Goal: Transaction & Acquisition: Purchase product/service

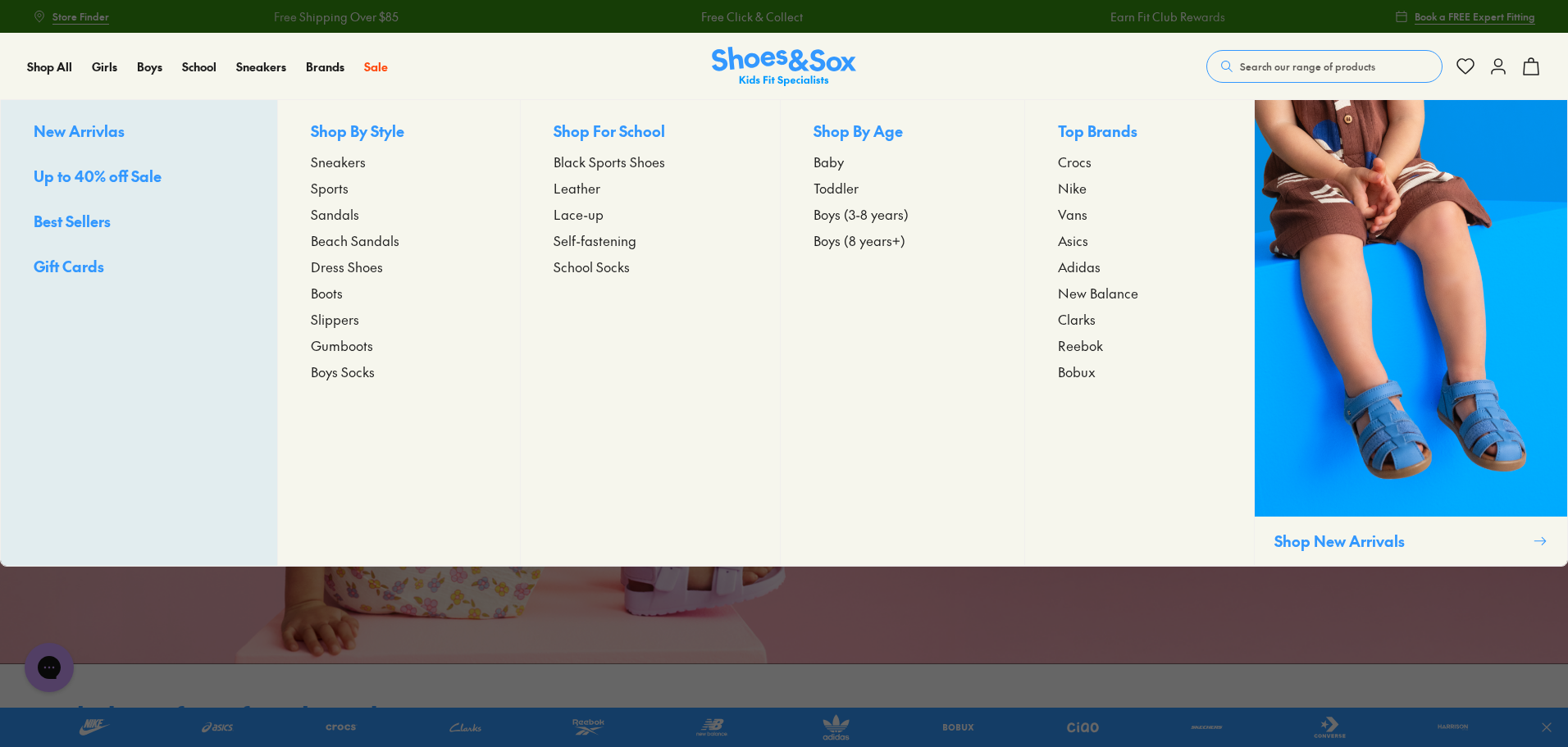
click at [337, 255] on div "Shop By Style Sneakers Sports Sandals Beach Sandals Dress Shoes Boots Slippers …" at bounding box center [399, 333] width 243 height 466
click at [335, 270] on span "Dress Shoes" at bounding box center [347, 266] width 72 height 19
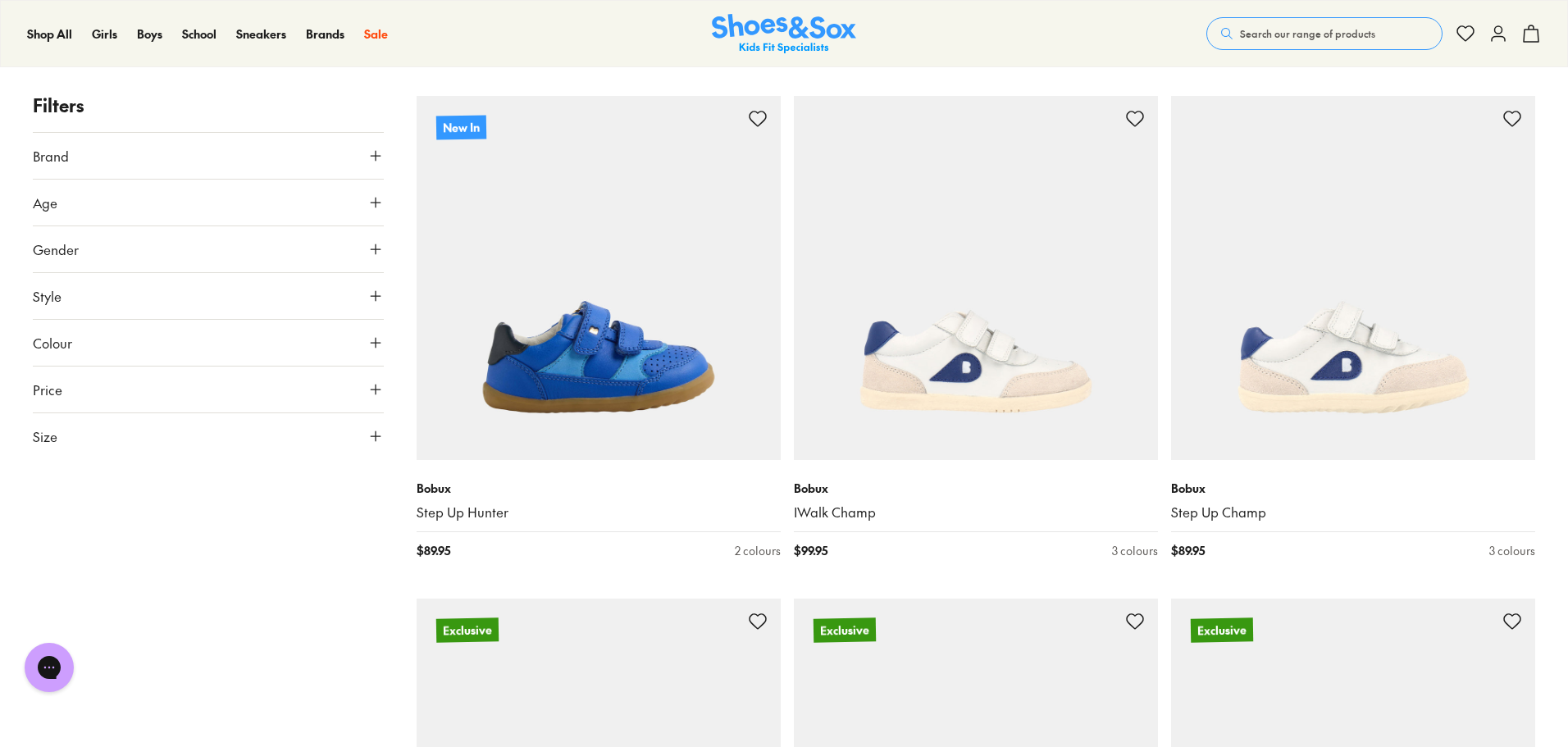
scroll to position [410, 0]
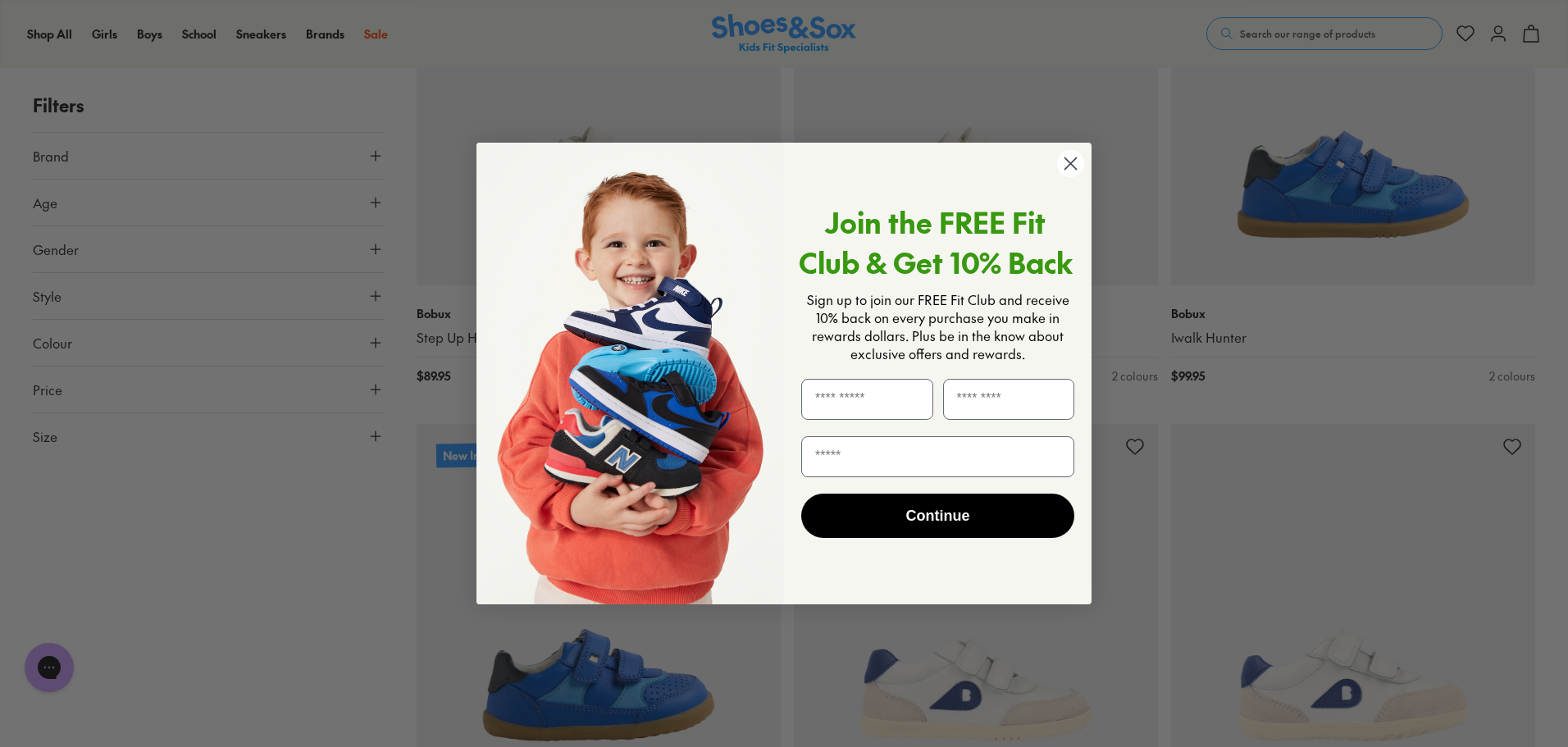
click at [1070, 165] on icon "Close dialog" at bounding box center [1071, 164] width 11 height 11
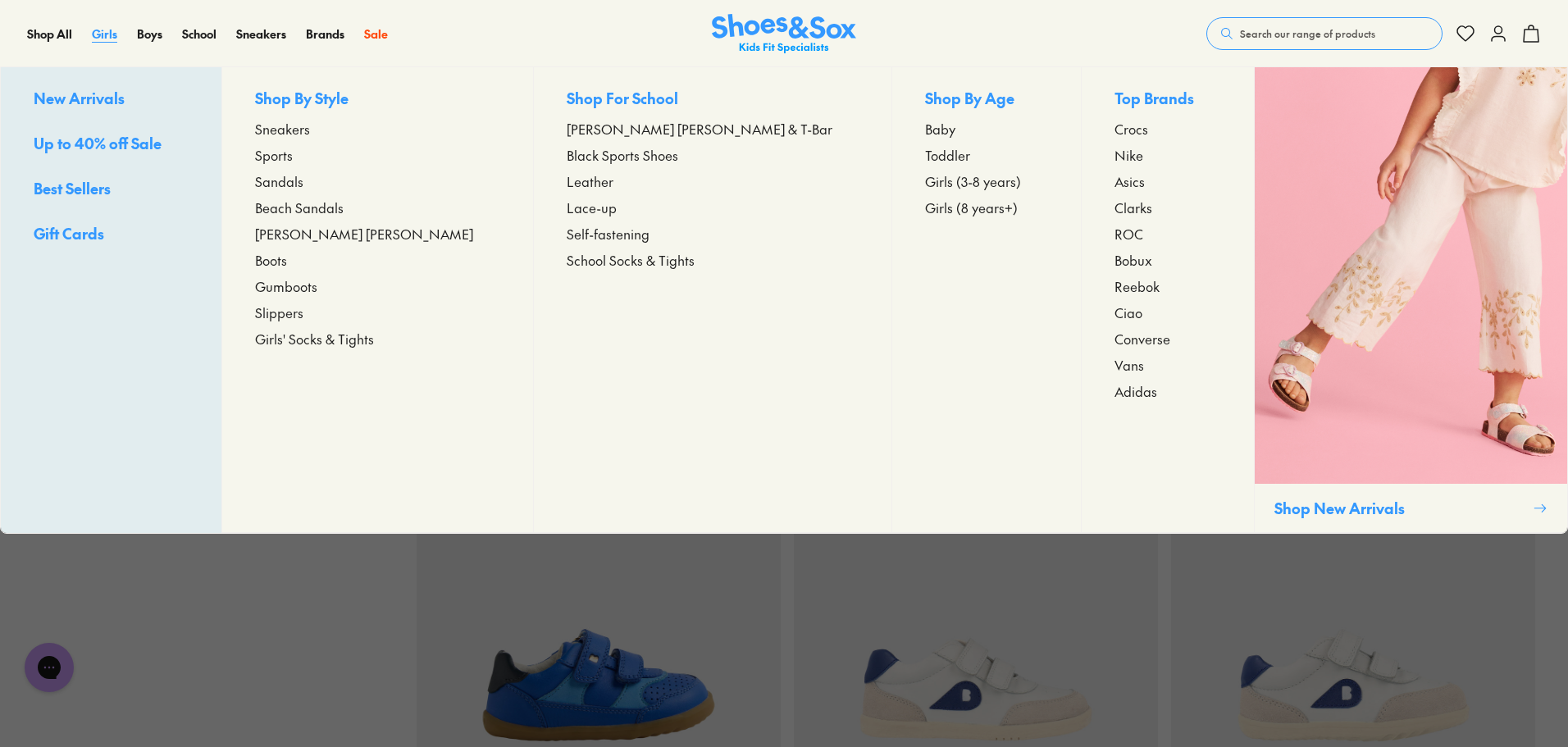
click at [112, 36] on span "Girls" at bounding box center [104, 33] width 26 height 17
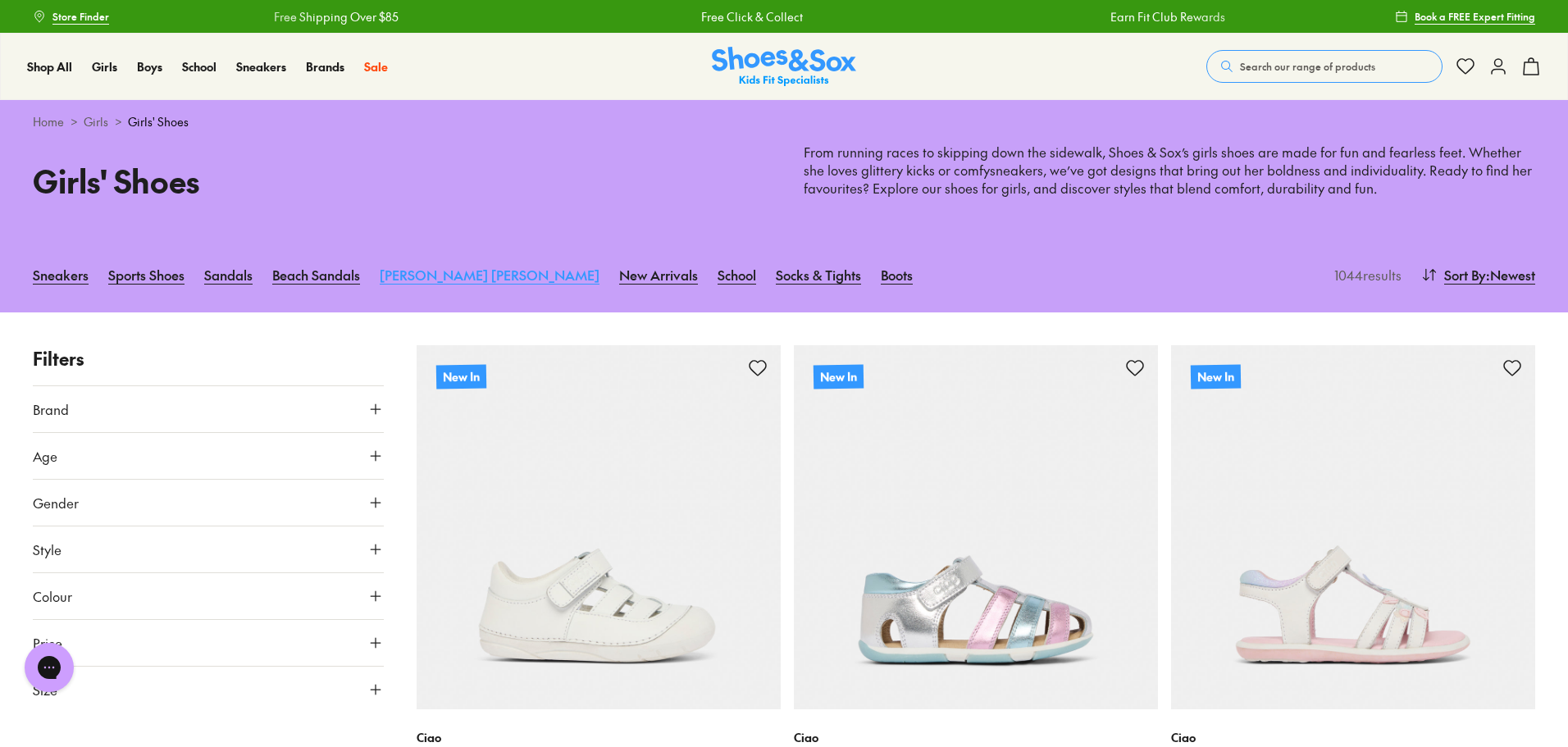
click at [401, 277] on link "[PERSON_NAME] [PERSON_NAME]" at bounding box center [490, 274] width 220 height 36
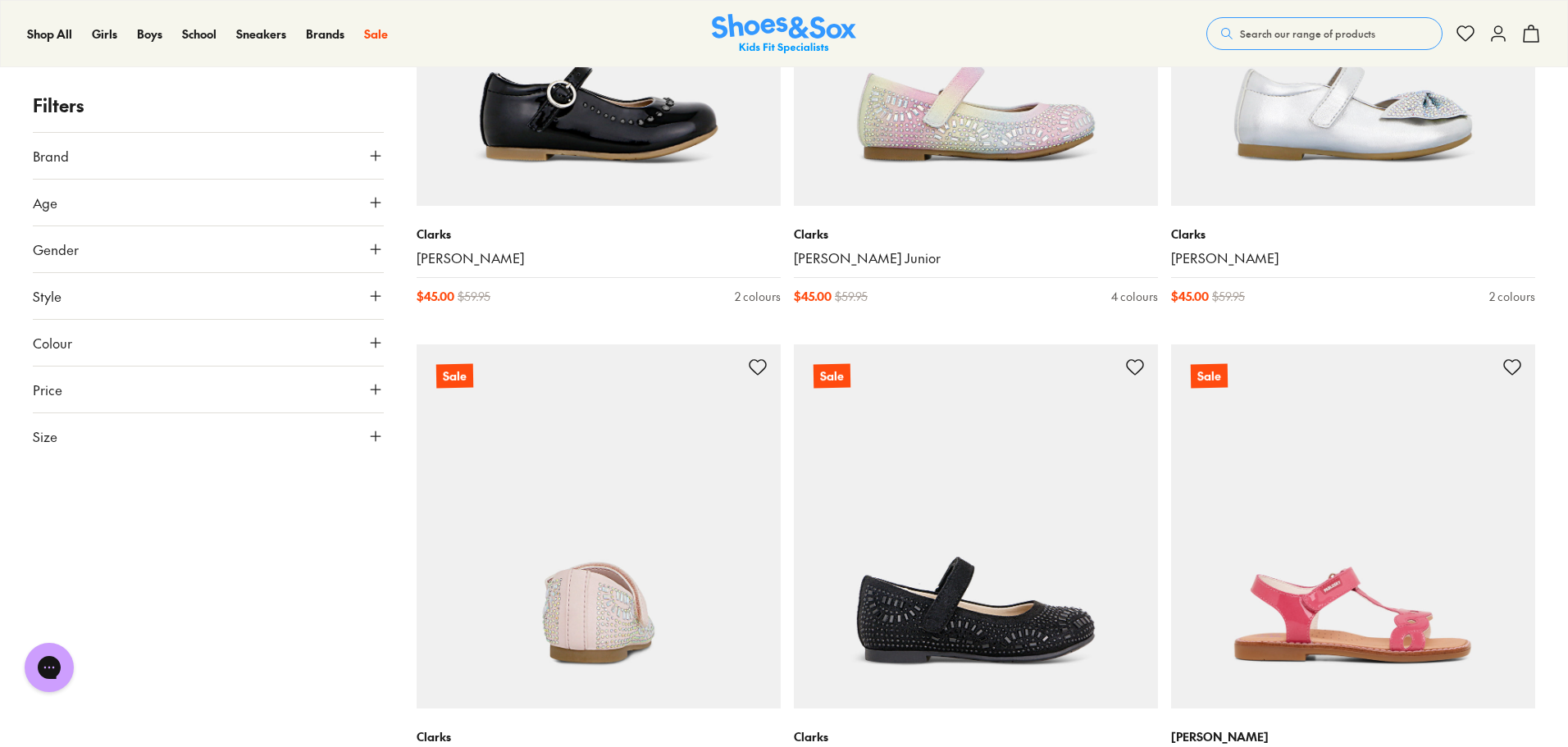
scroll to position [4841, 0]
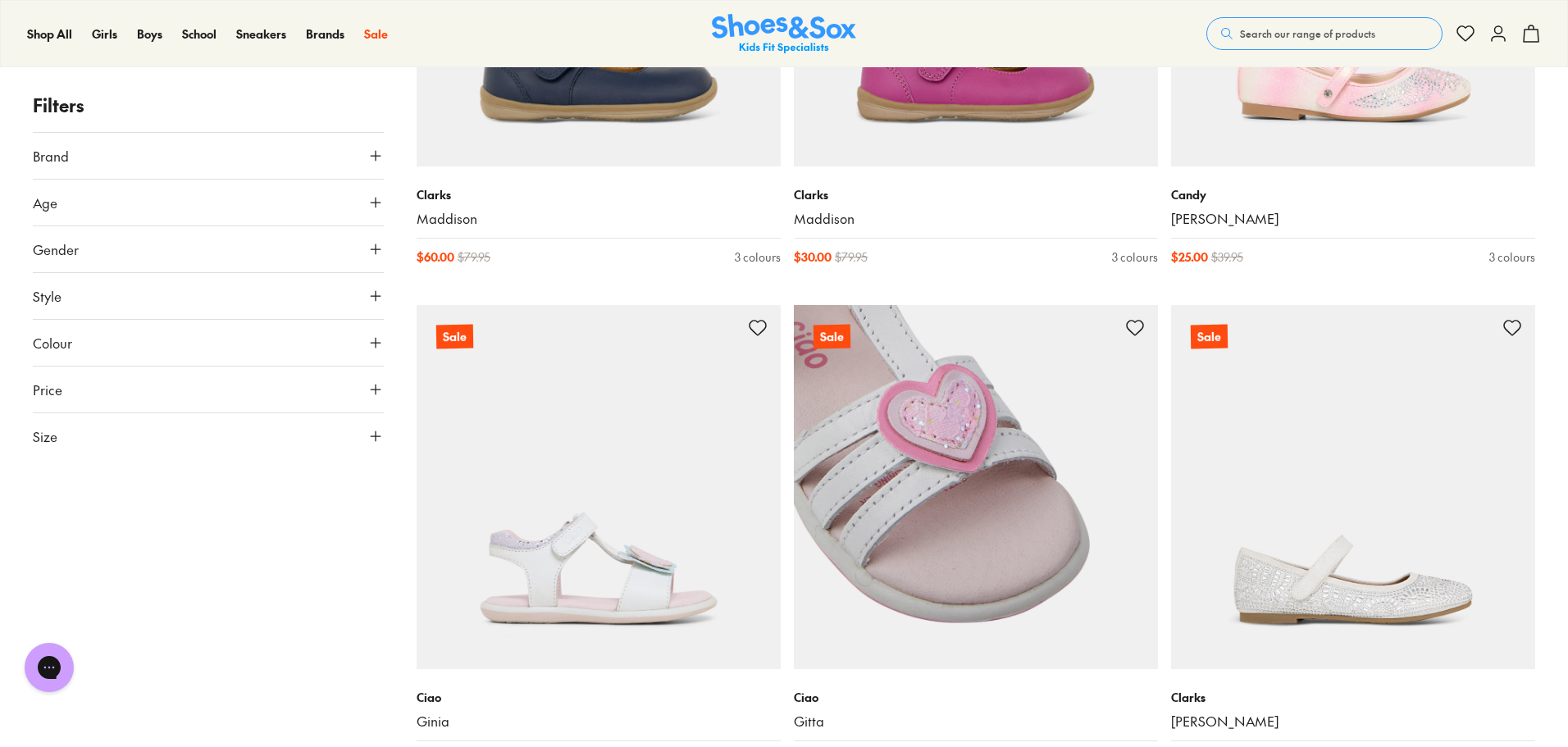
scroll to position [6235, 0]
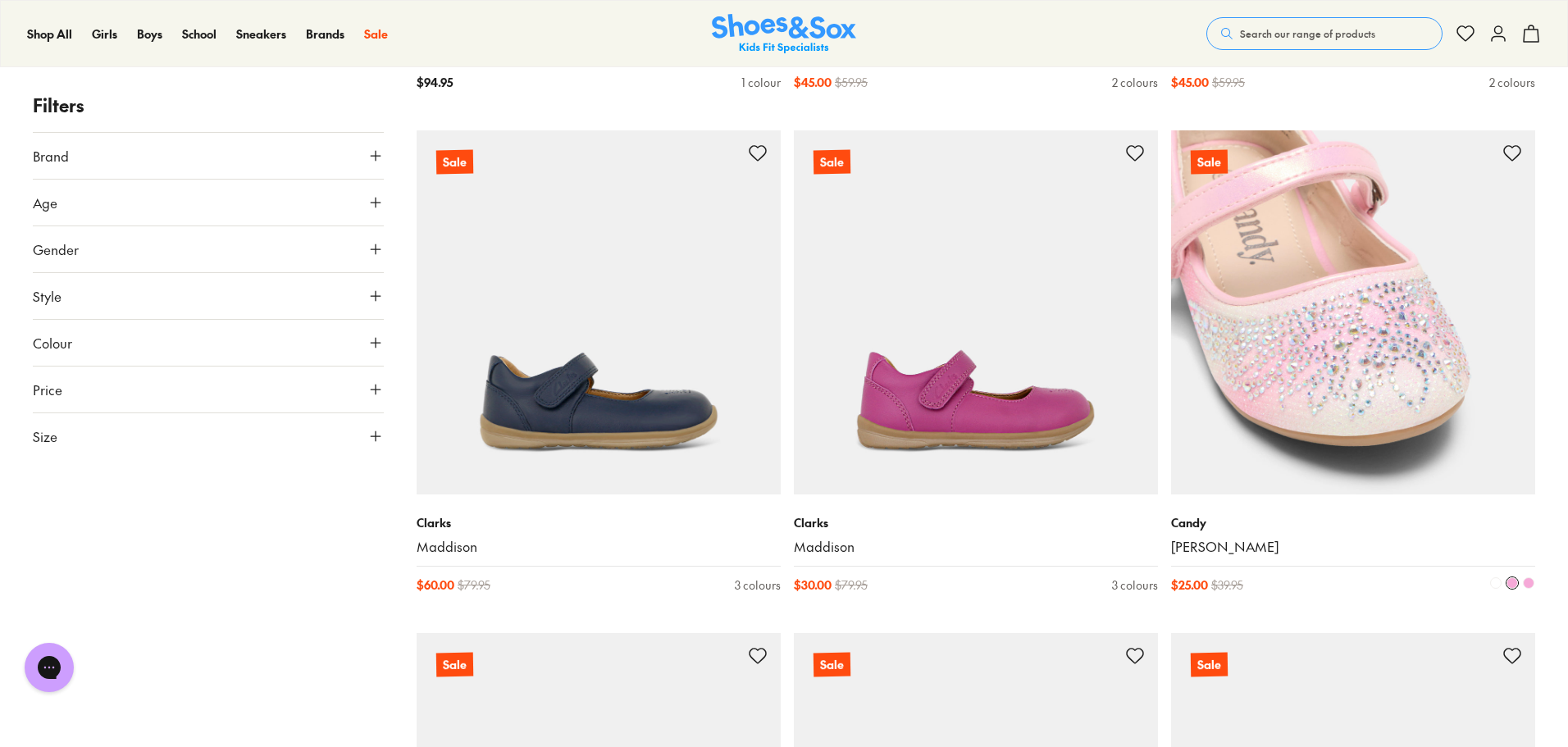
click at [1495, 585] on span at bounding box center [1495, 583] width 11 height 11
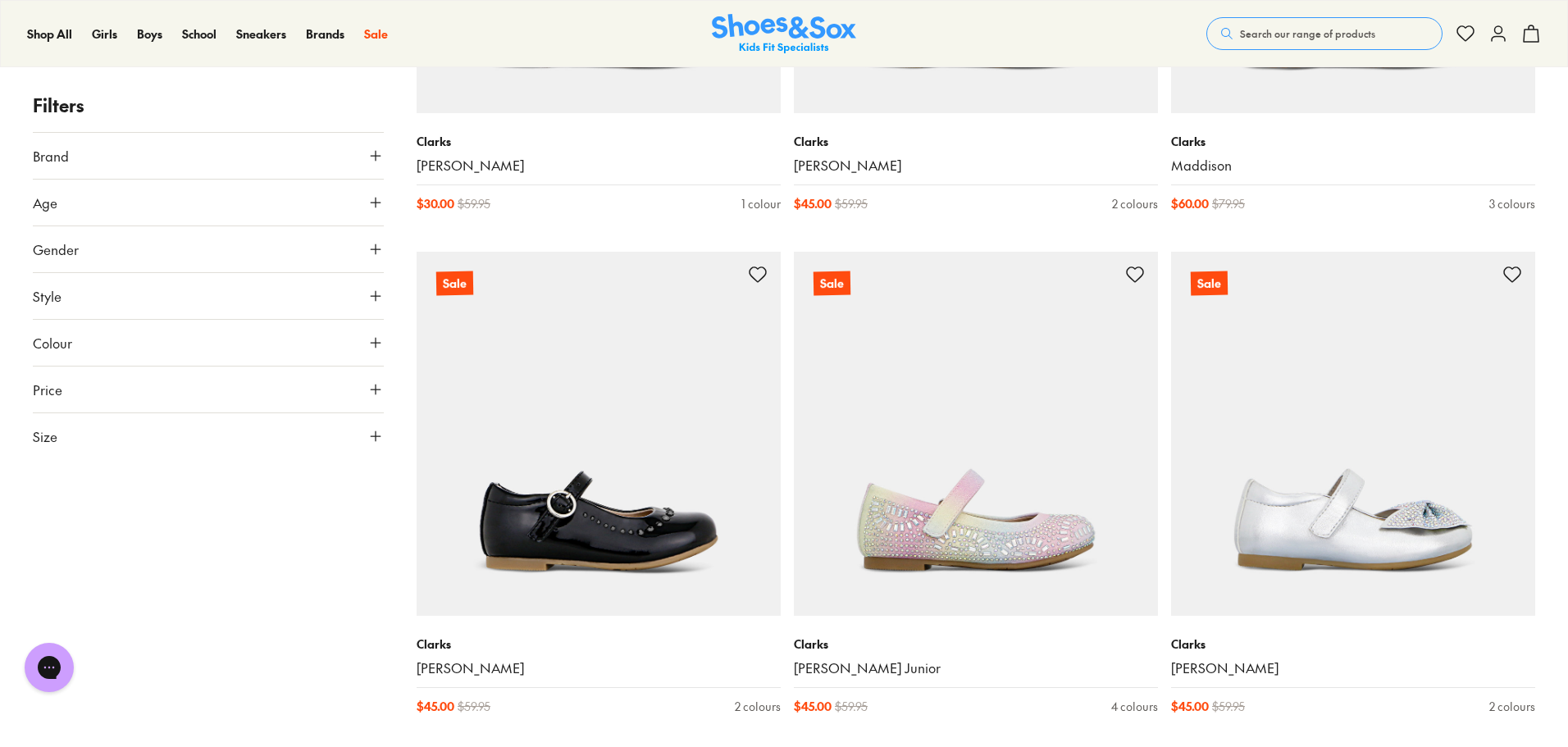
scroll to position [4266, 0]
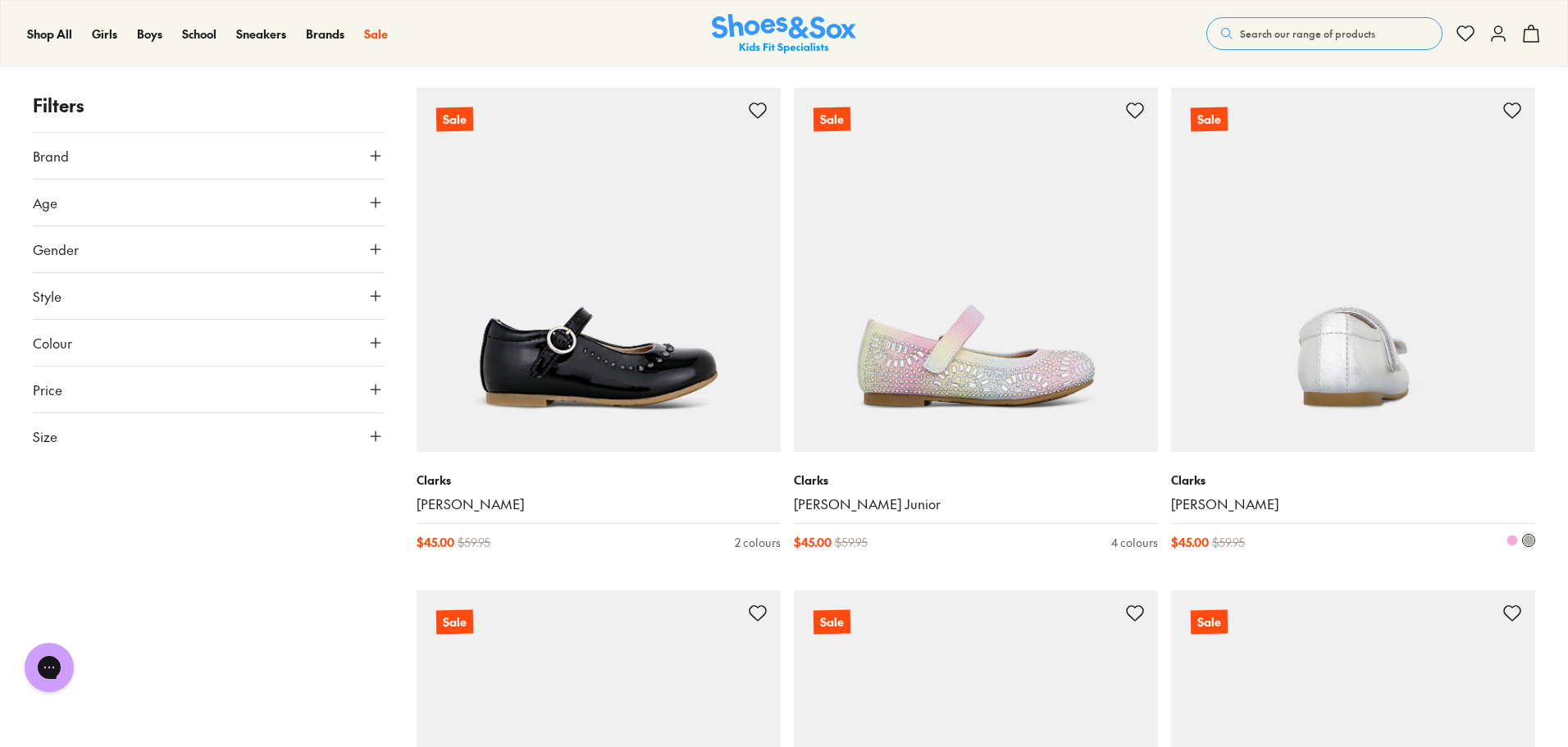
click at [1358, 376] on img at bounding box center [1353, 270] width 364 height 365
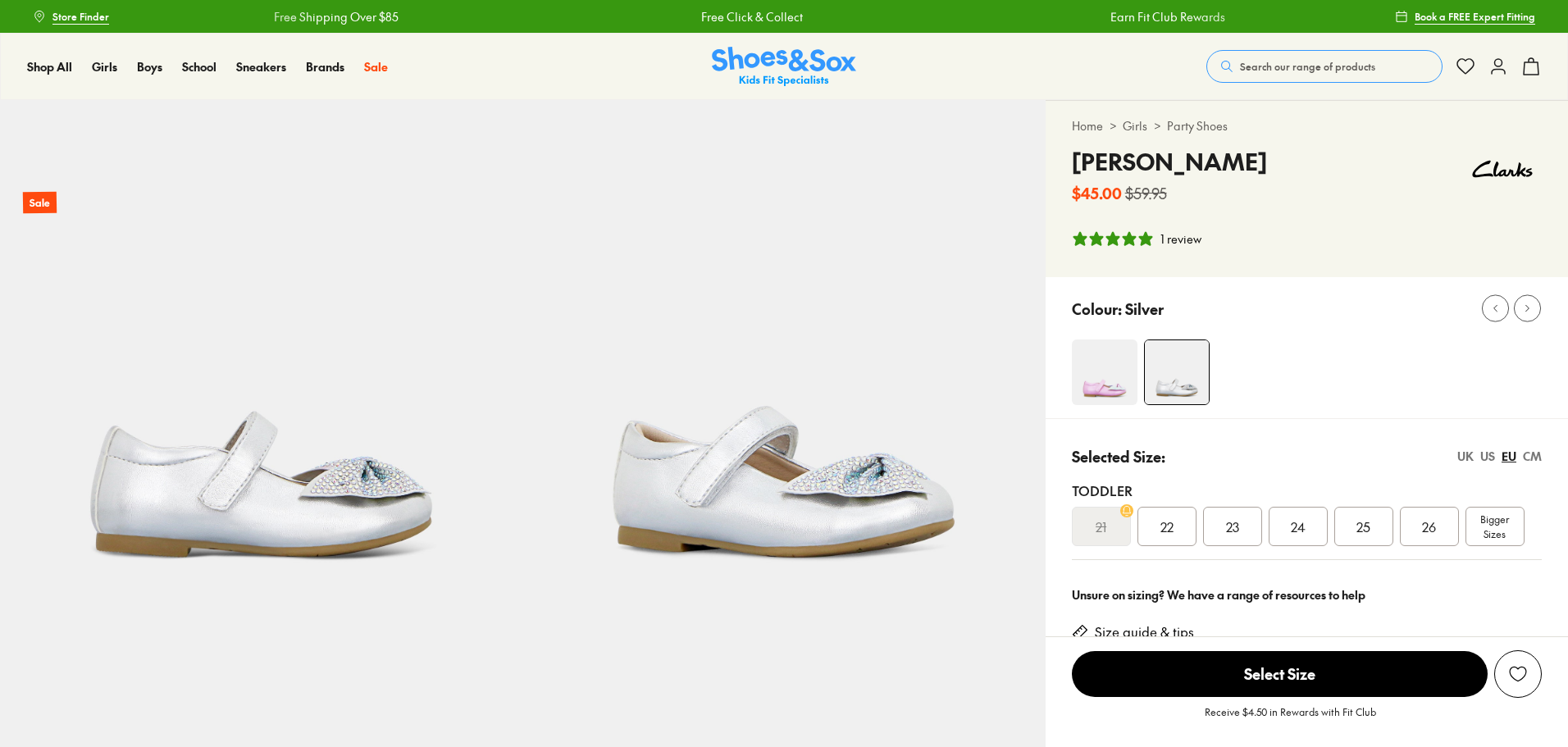
select select "*"
click at [1506, 508] on div "Bigger Sizes" at bounding box center [1494, 527] width 59 height 40
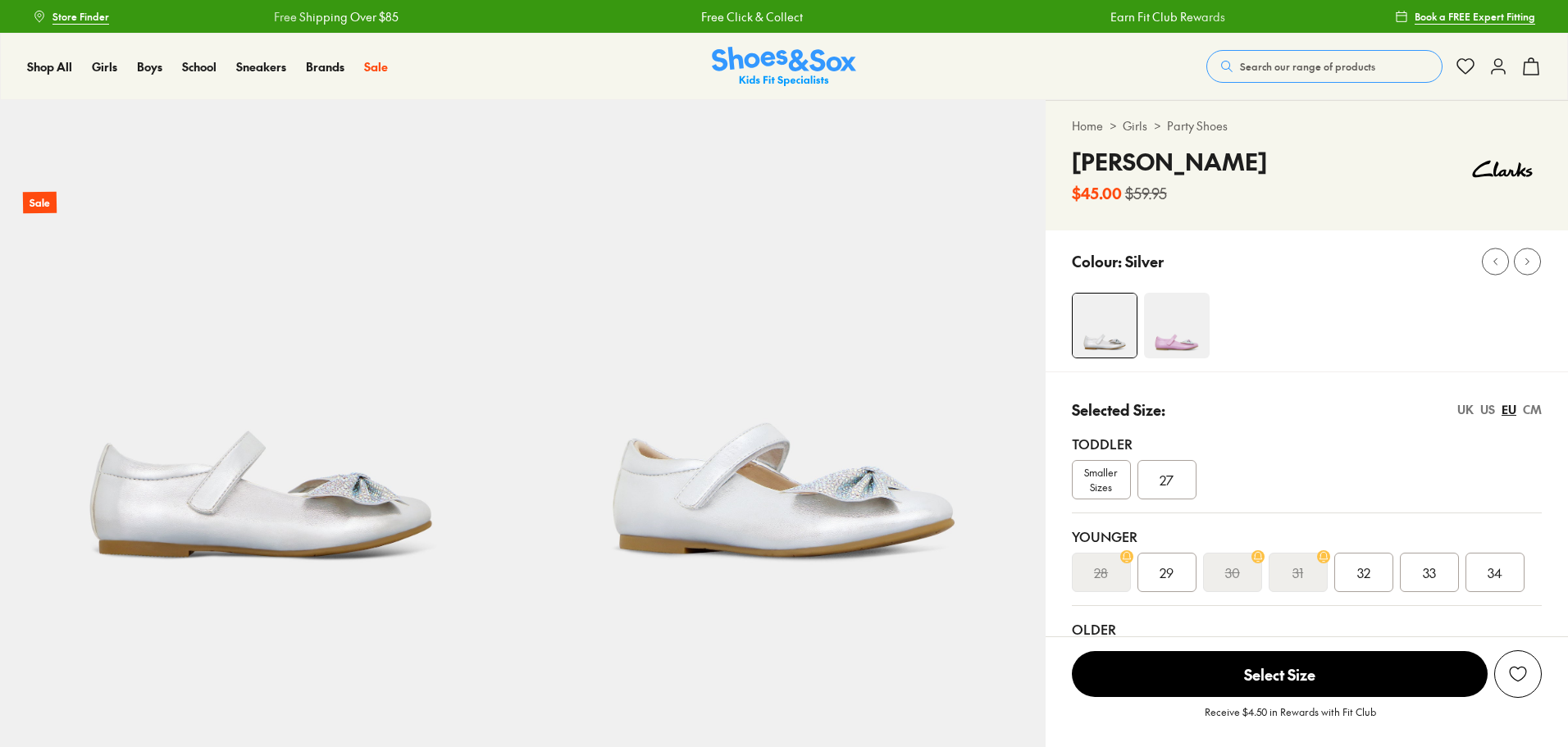
select select "*"
click at [1483, 410] on div "US" at bounding box center [1487, 410] width 15 height 18
click at [1361, 578] on span "013.5" at bounding box center [1364, 573] width 30 height 19
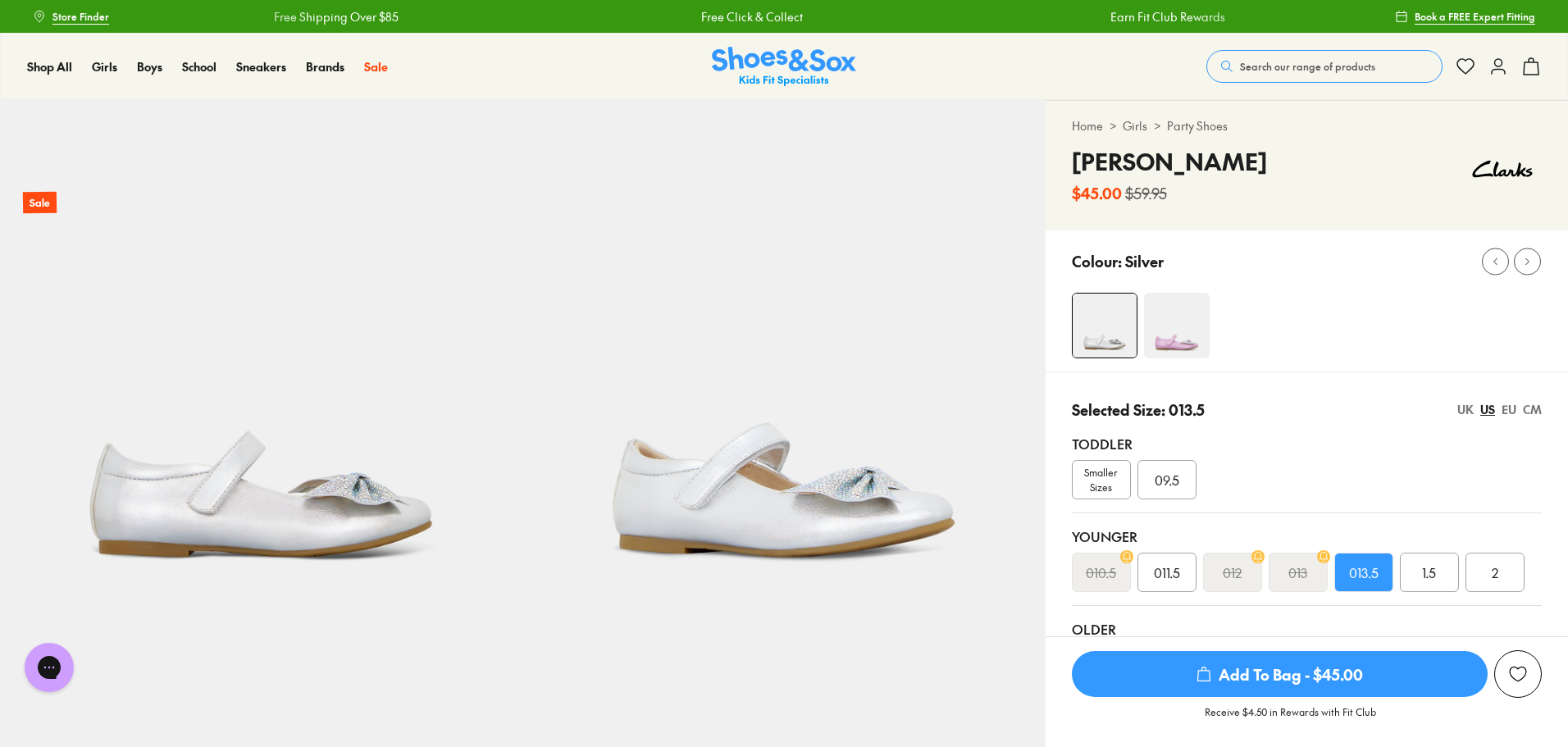
click at [1361, 578] on span "013.5" at bounding box center [1364, 573] width 30 height 19
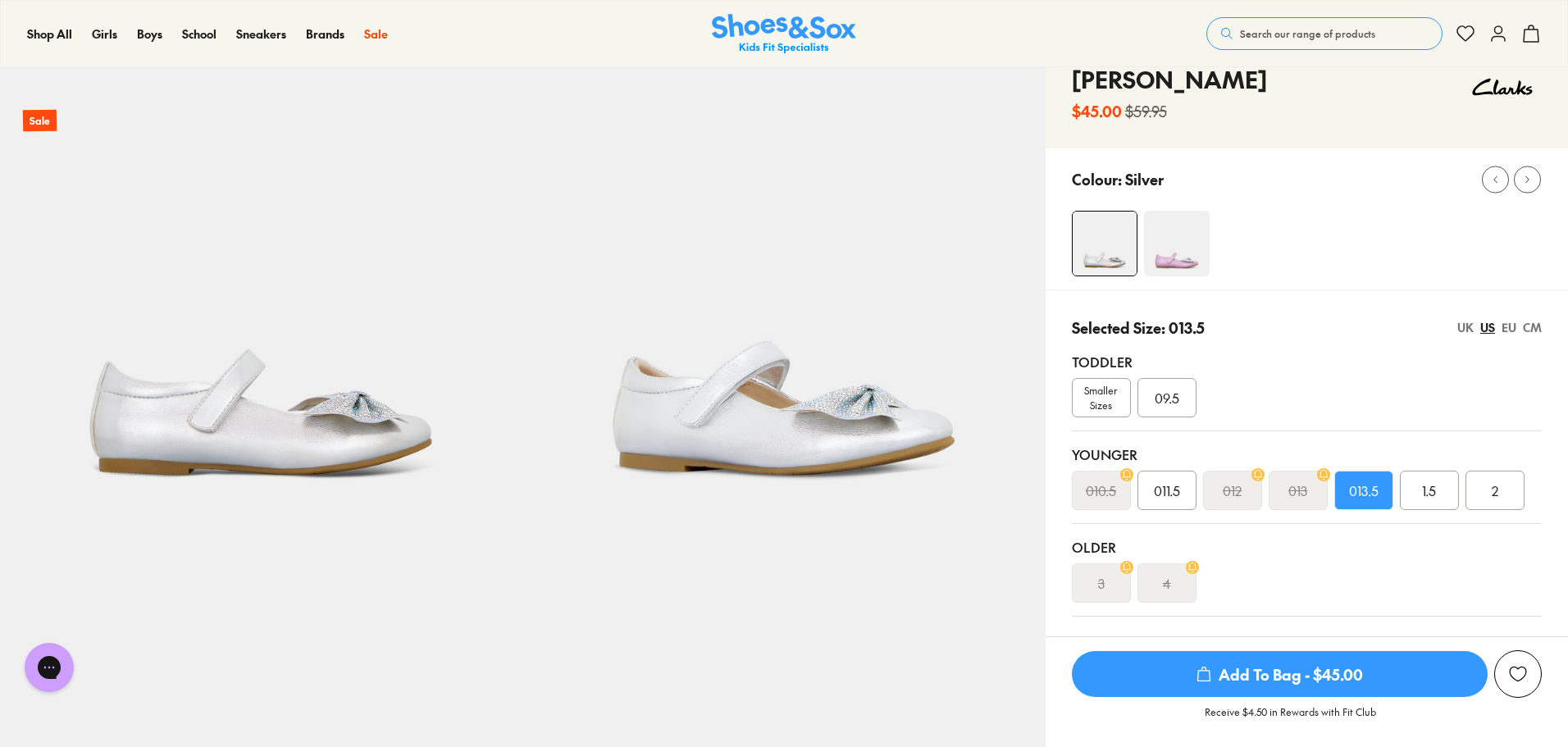
scroll to position [410, 0]
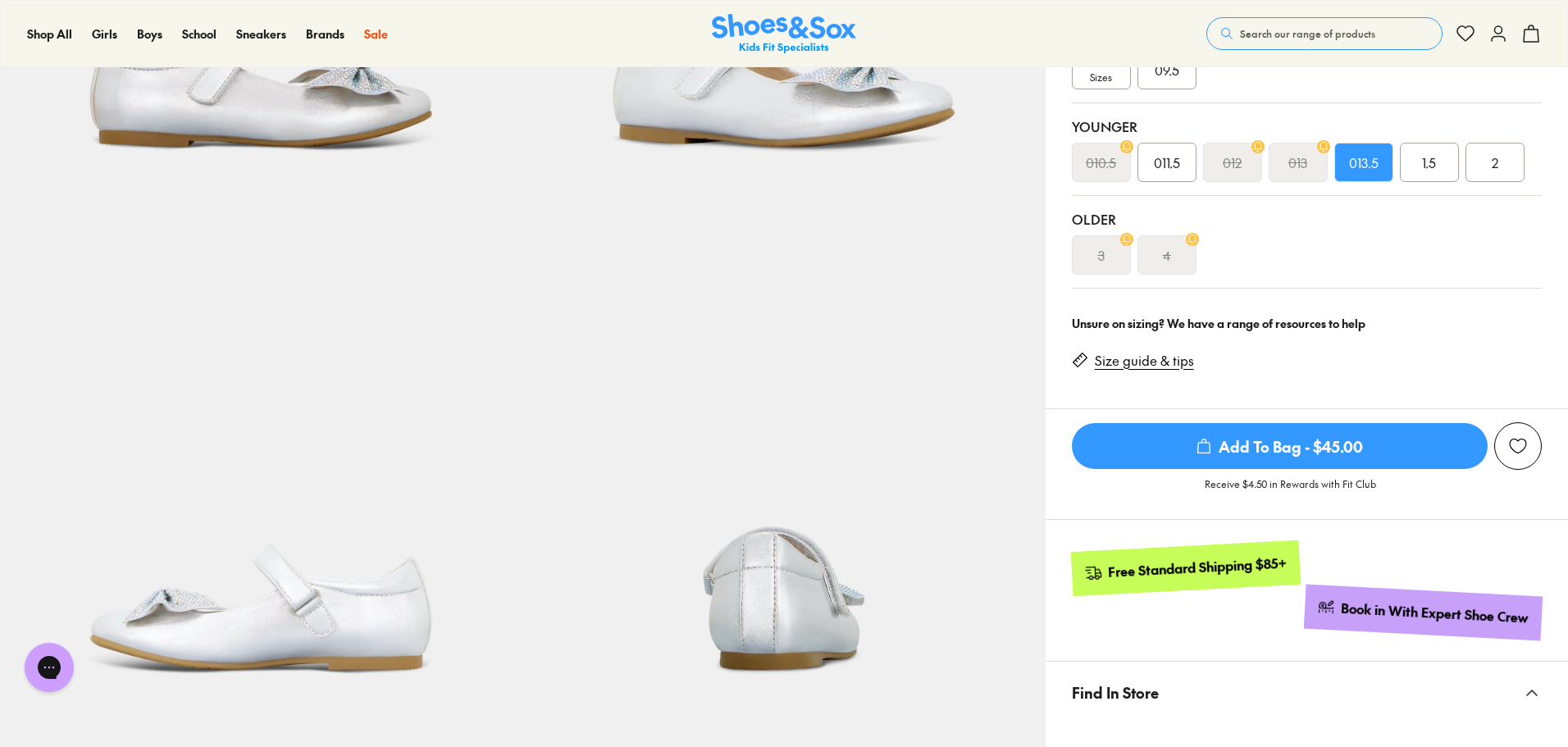
click at [313, 628] on img at bounding box center [261, 473] width 522 height 522
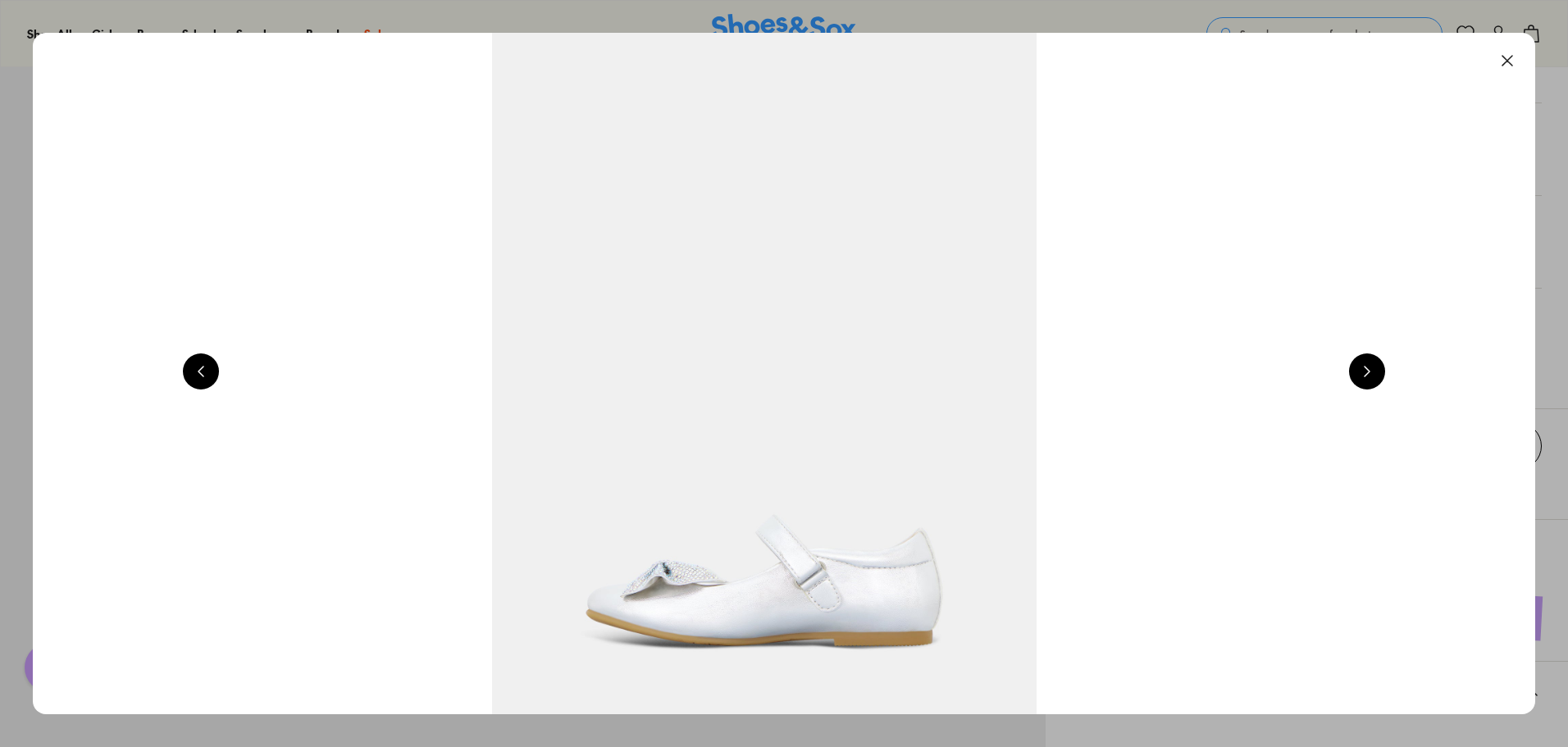
click at [1372, 369] on button at bounding box center [1366, 371] width 36 height 36
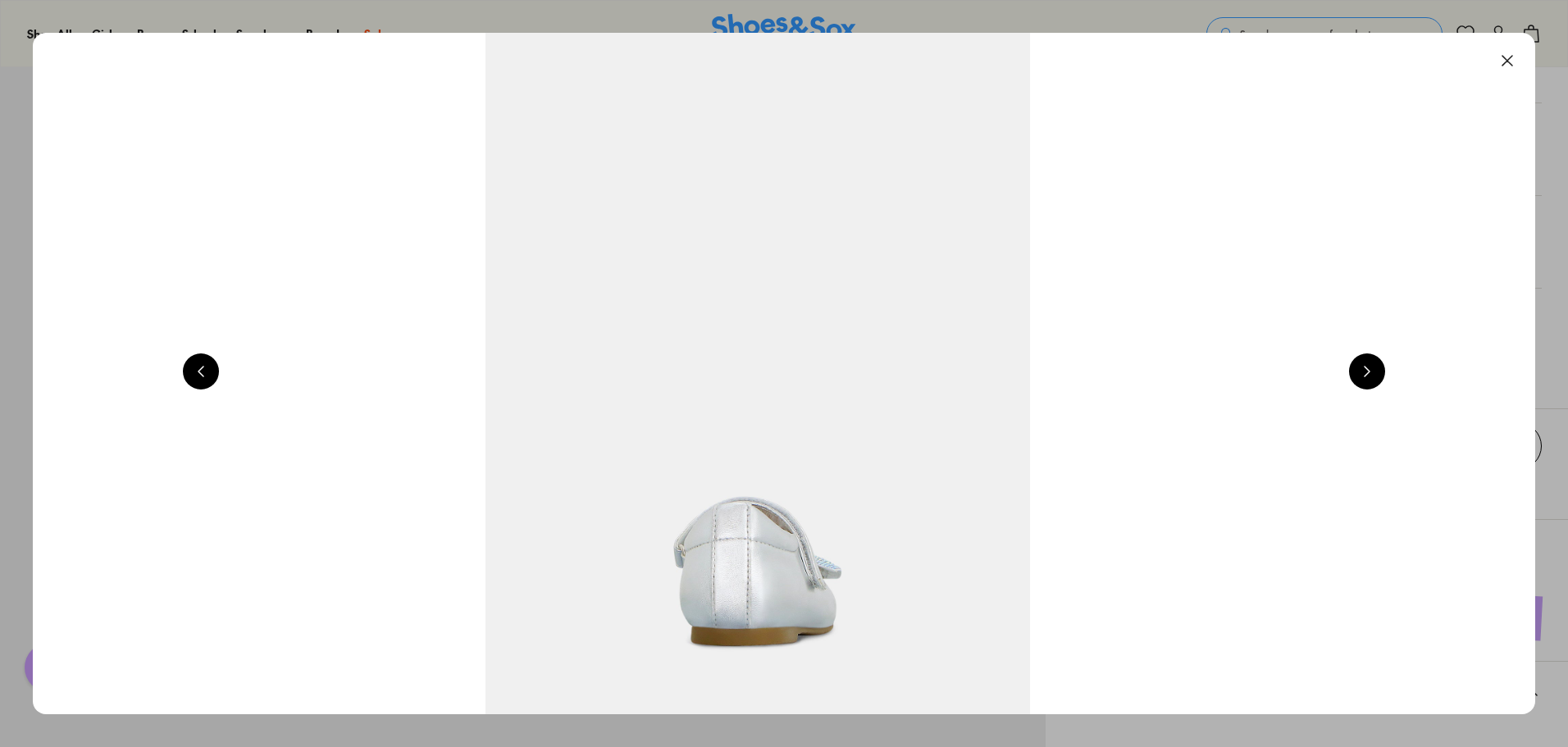
click at [1372, 369] on button at bounding box center [1366, 371] width 36 height 36
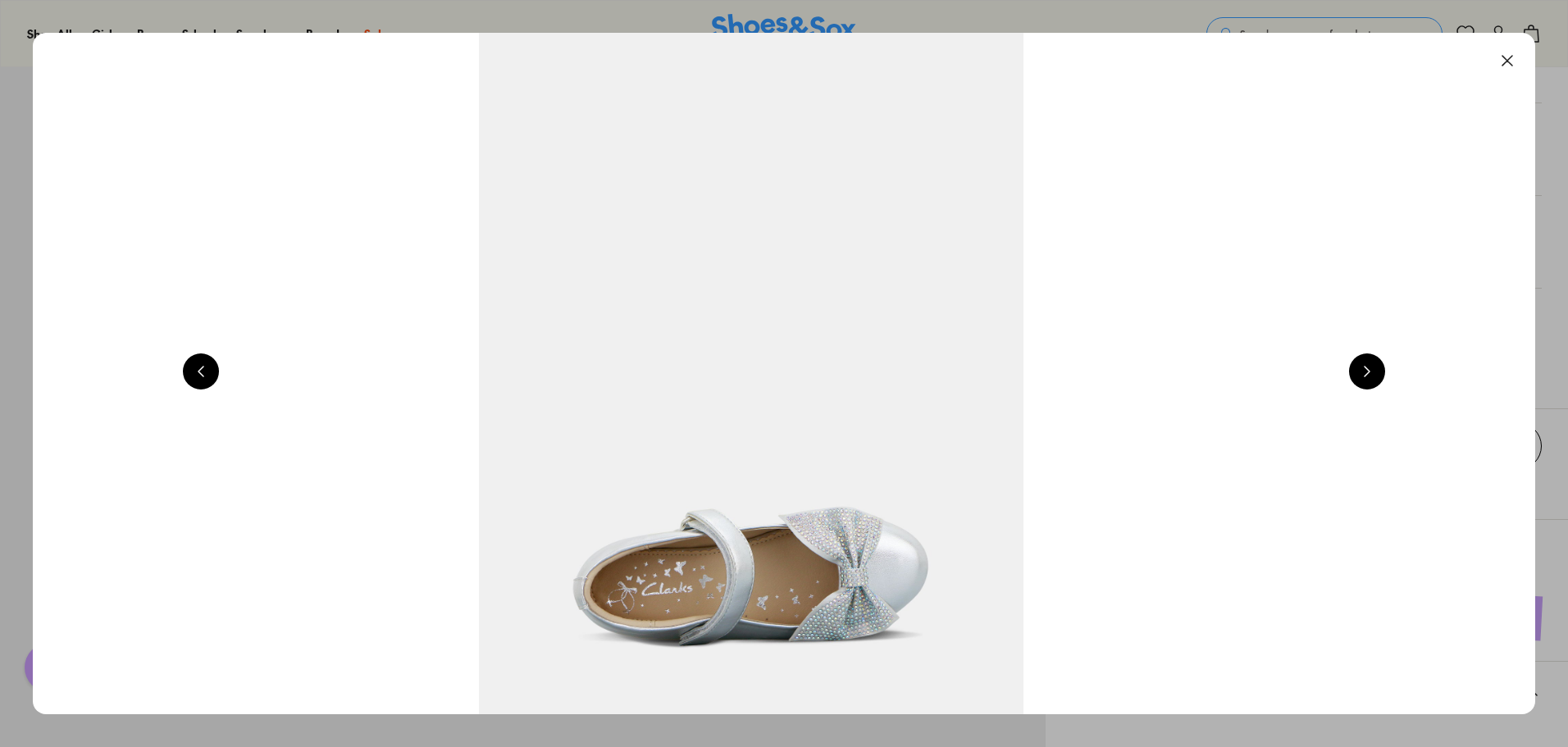
click at [1372, 369] on button at bounding box center [1366, 371] width 36 height 36
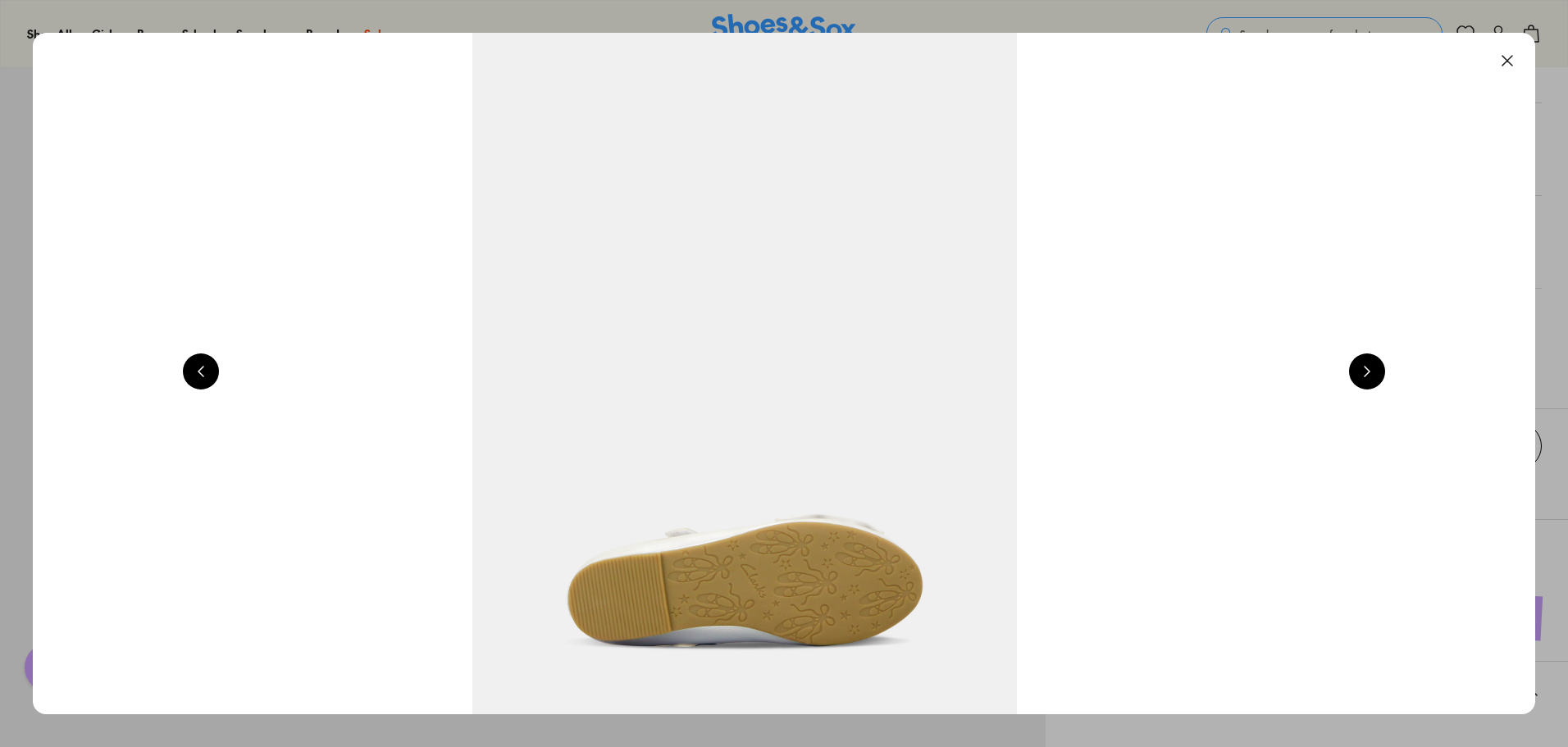
click at [192, 381] on button at bounding box center [201, 371] width 36 height 36
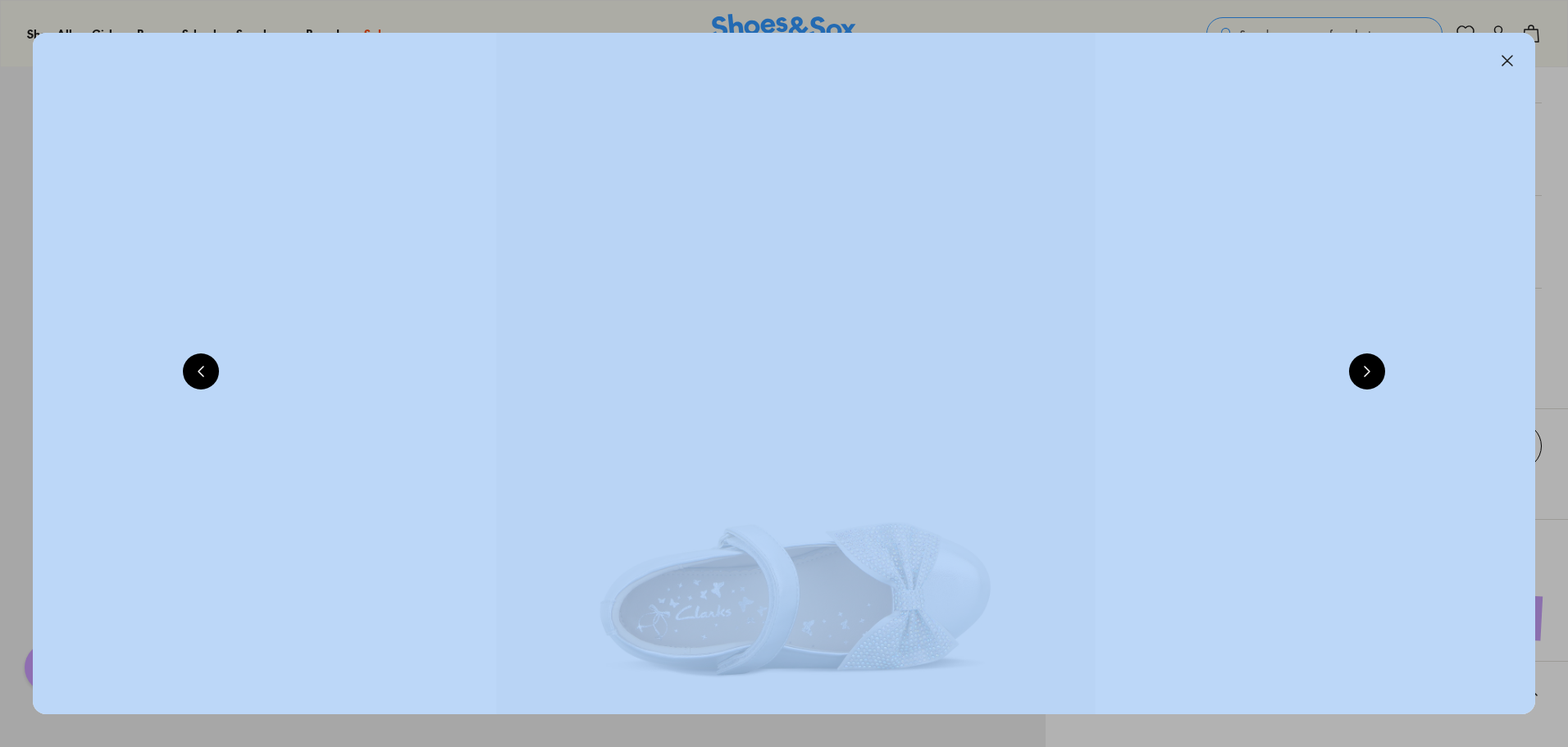
drag, startPoint x: 1542, startPoint y: 46, endPoint x: 1514, endPoint y: 43, distance: 28.2
click at [1515, 42] on div "Pinch & Zoom (110%)" at bounding box center [784, 374] width 1568 height 747
click at [1517, 55] on button at bounding box center [1506, 60] width 36 height 36
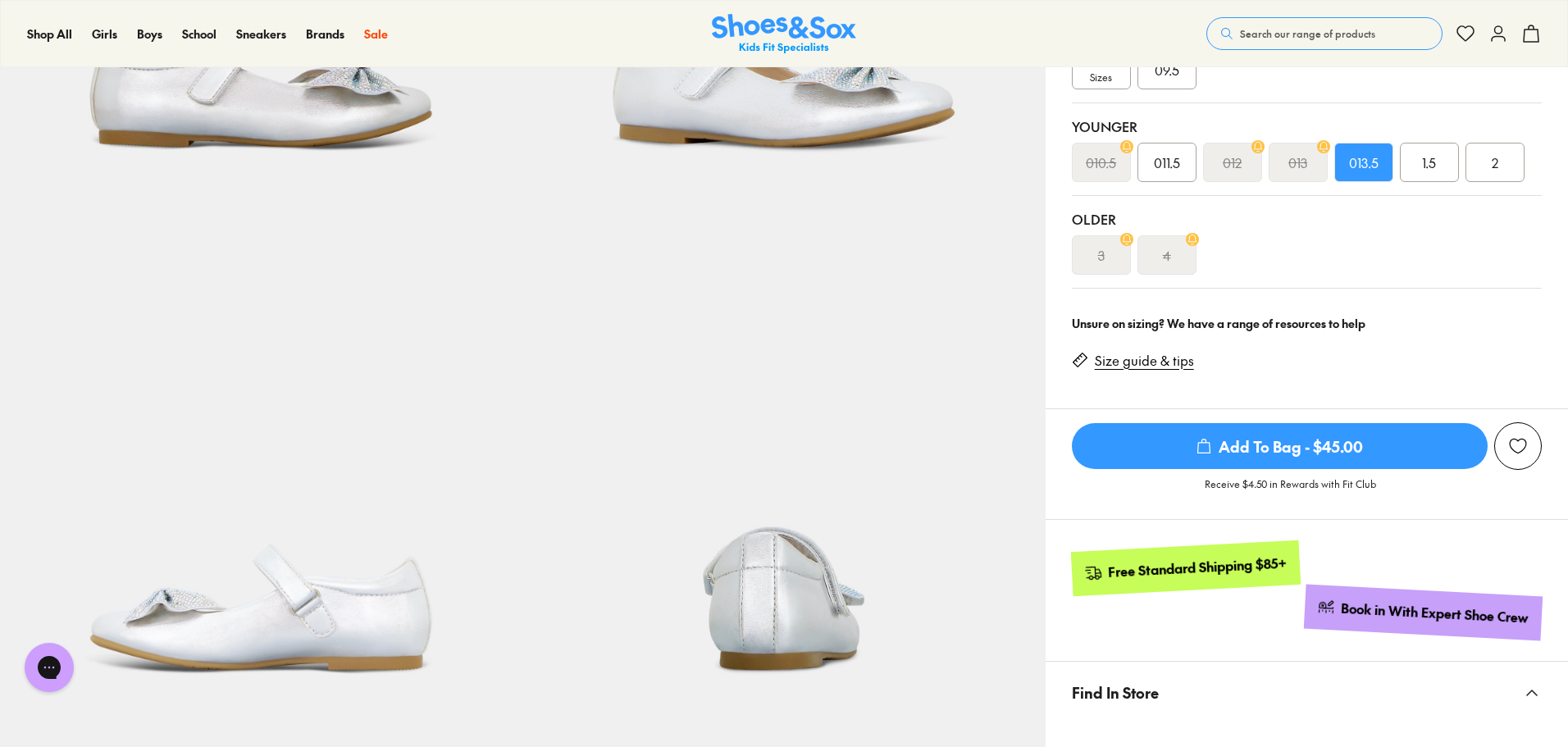
scroll to position [164, 0]
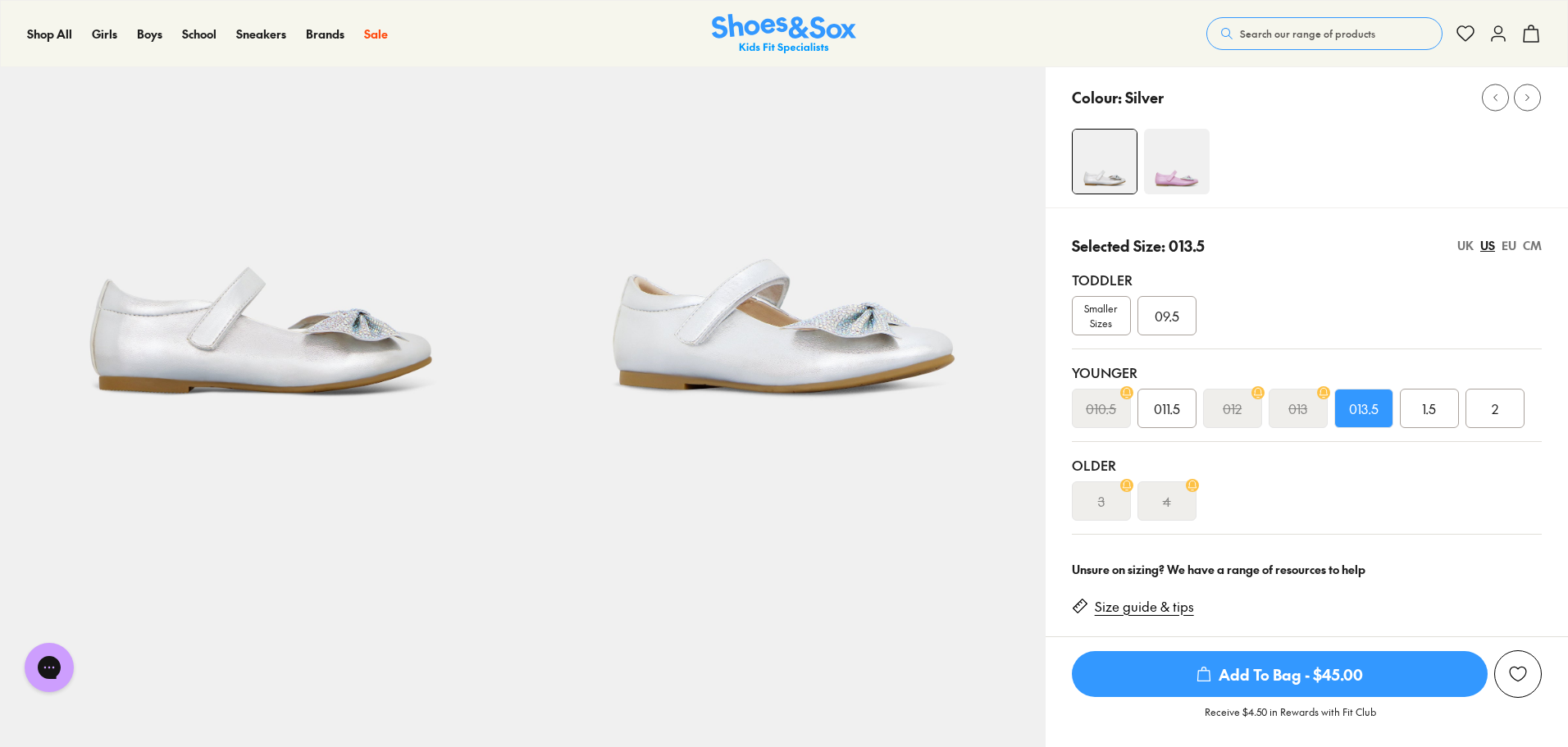
click at [1387, 380] on div "Younger" at bounding box center [1307, 373] width 470 height 19
click at [1376, 393] on div "013.5" at bounding box center [1363, 408] width 59 height 40
click at [1469, 240] on div "UK" at bounding box center [1465, 246] width 17 height 18
click at [1470, 248] on div "UK" at bounding box center [1465, 246] width 17 height 18
click at [1370, 412] on span "013" at bounding box center [1363, 409] width 18 height 19
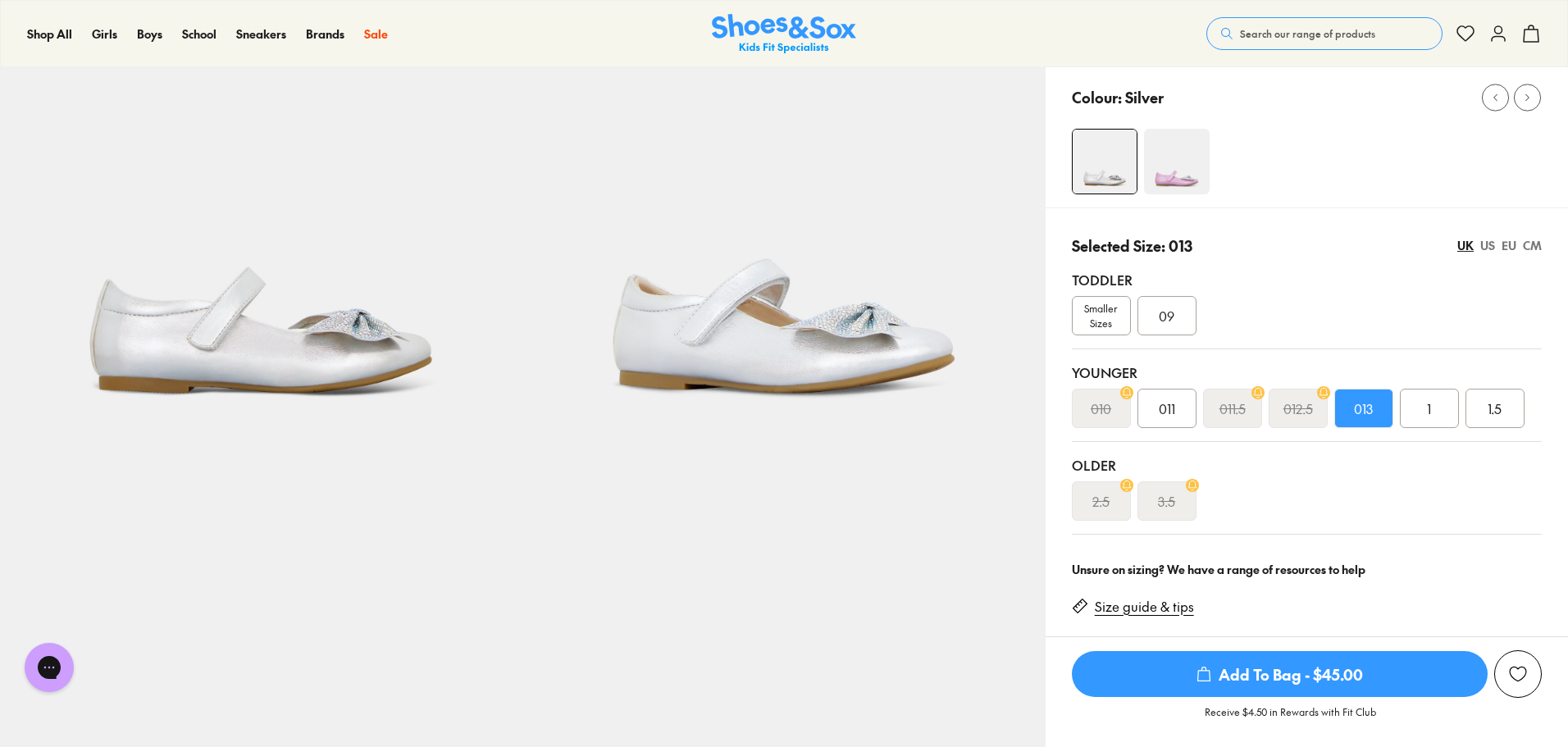
scroll to position [246, 0]
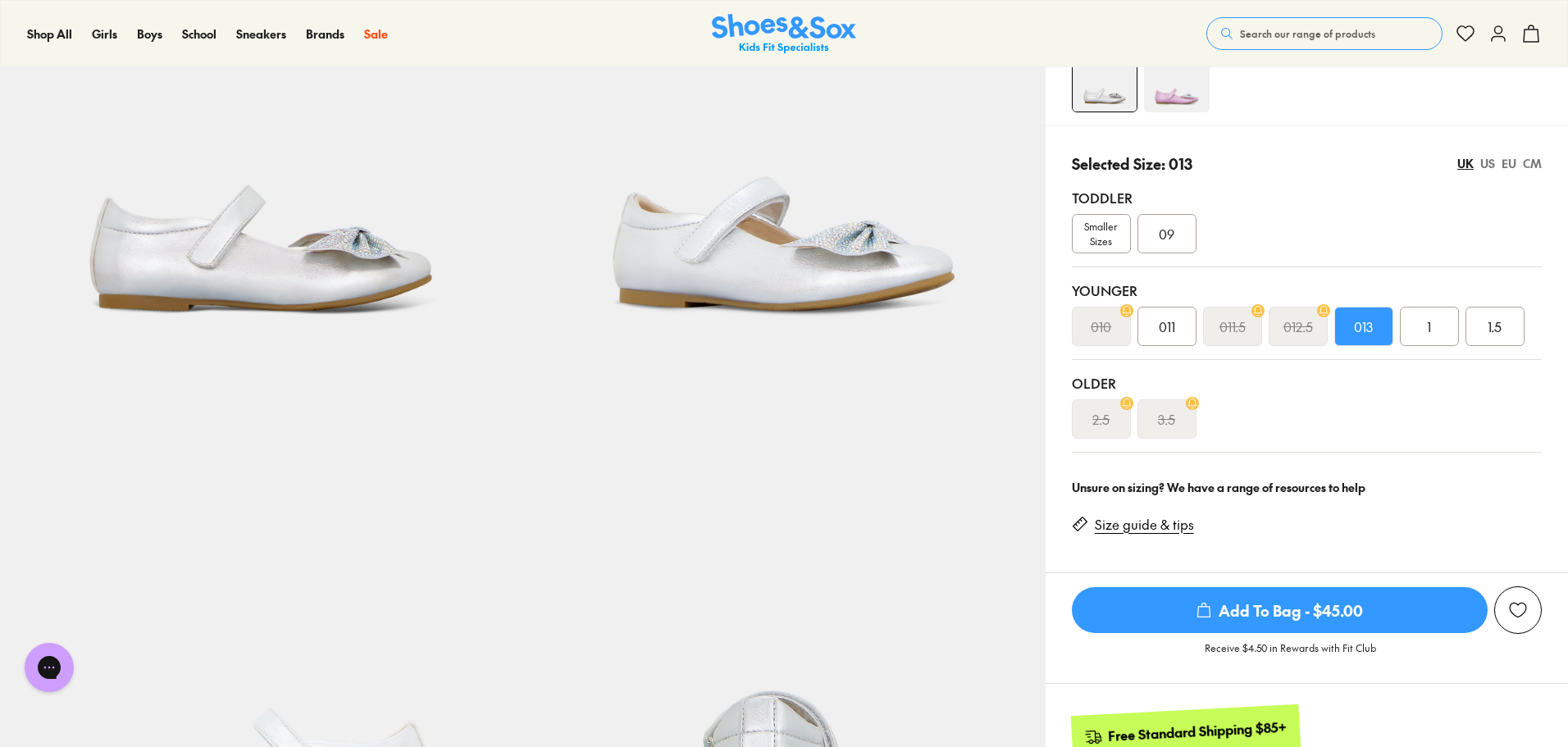
click at [1227, 649] on p "Receive $4.50 in Rewards with Fit Club" at bounding box center [1290, 655] width 172 height 30
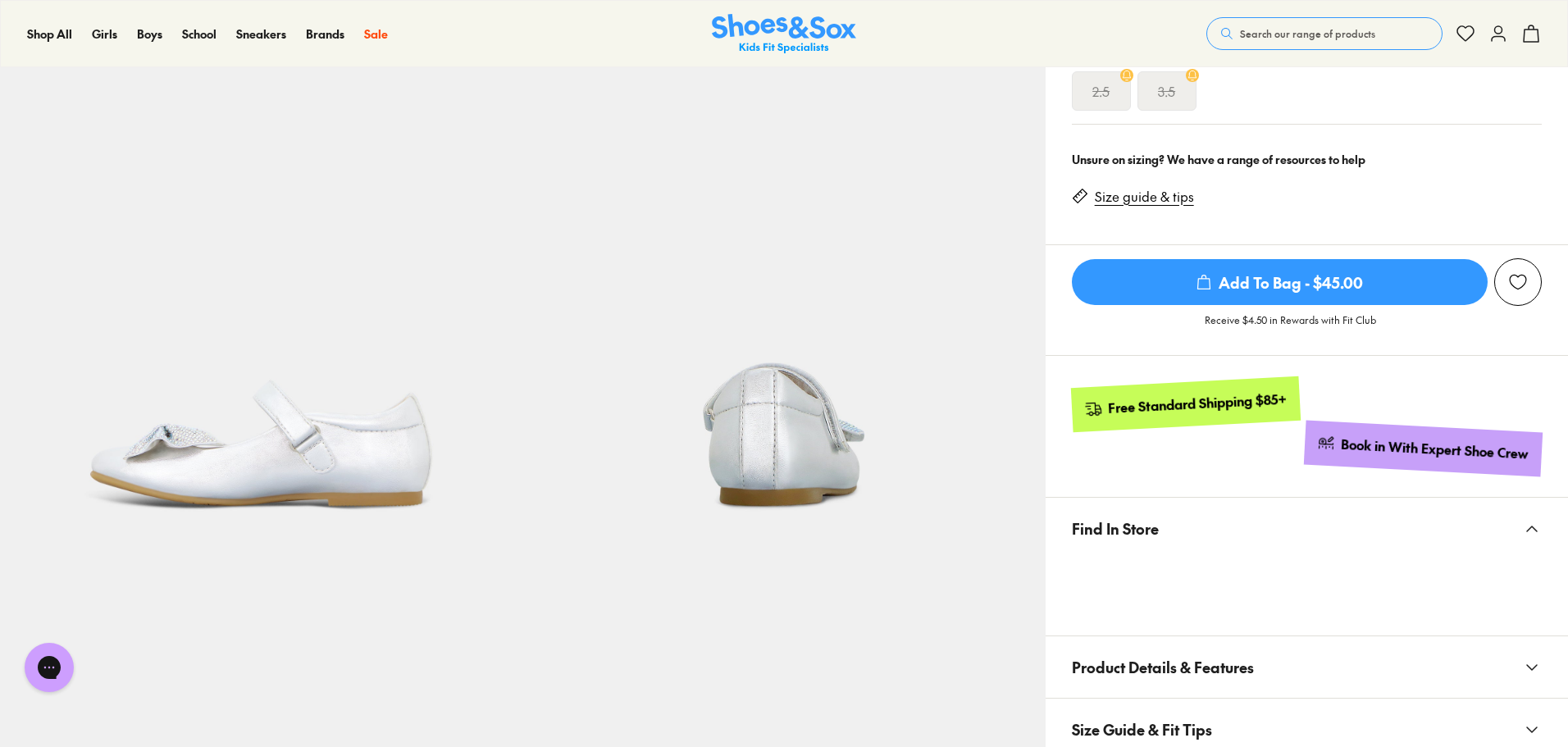
scroll to position [410, 0]
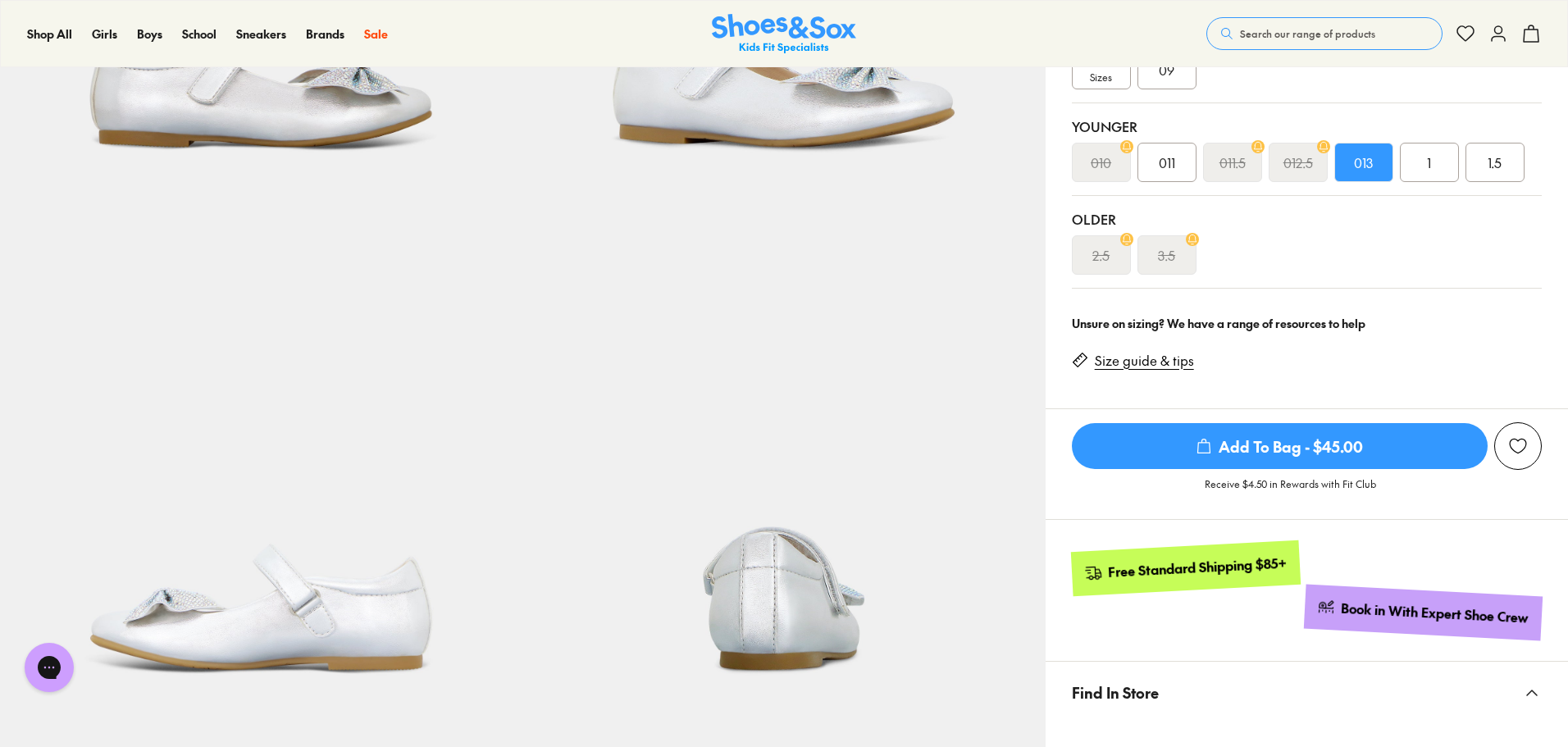
click at [1221, 422] on div "We will email you if this product comes back in stock. Notify Me View Similar P…" at bounding box center [1306, 464] width 522 height 111
click at [1215, 433] on span "Add To Bag - $45.00" at bounding box center [1279, 447] width 416 height 46
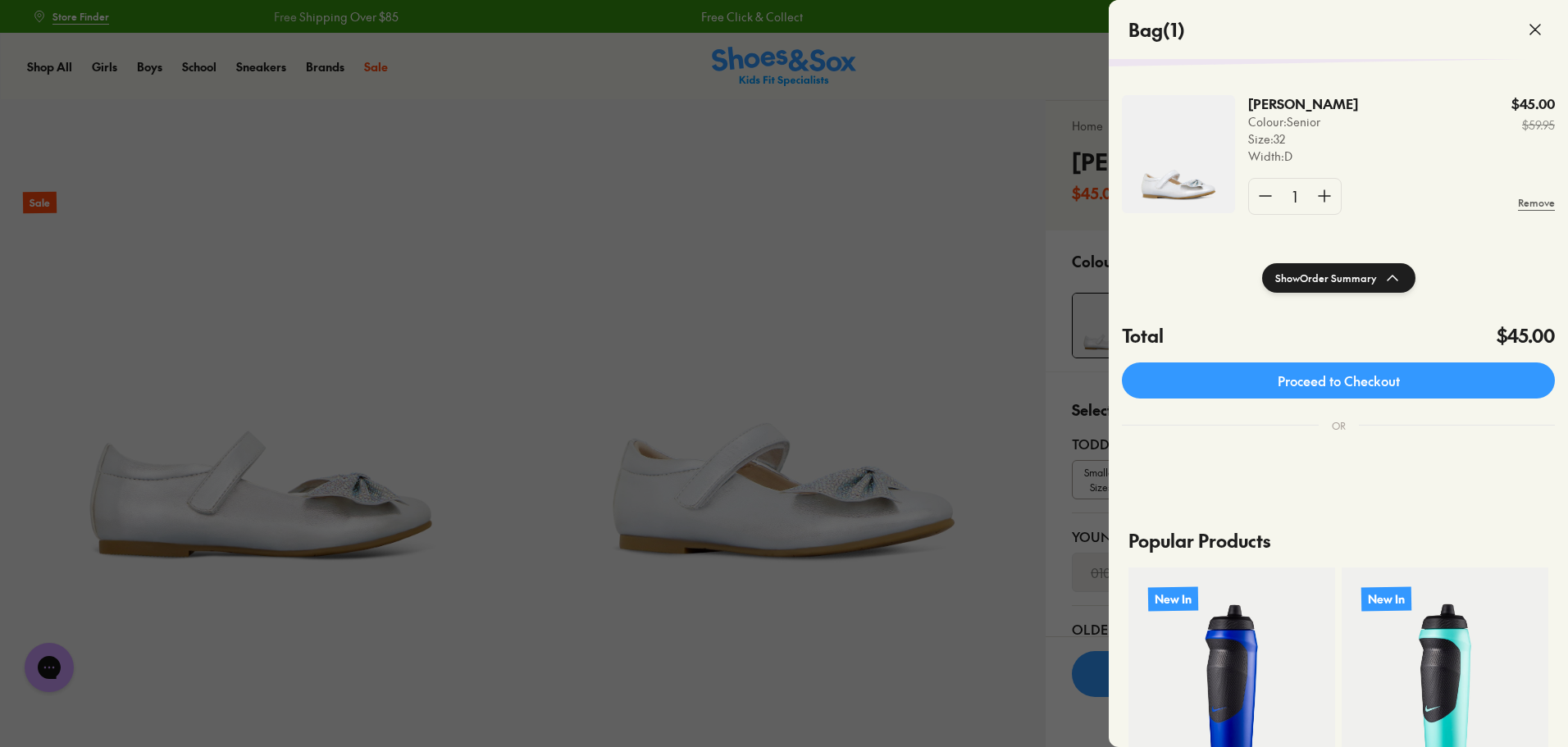
scroll to position [0, 0]
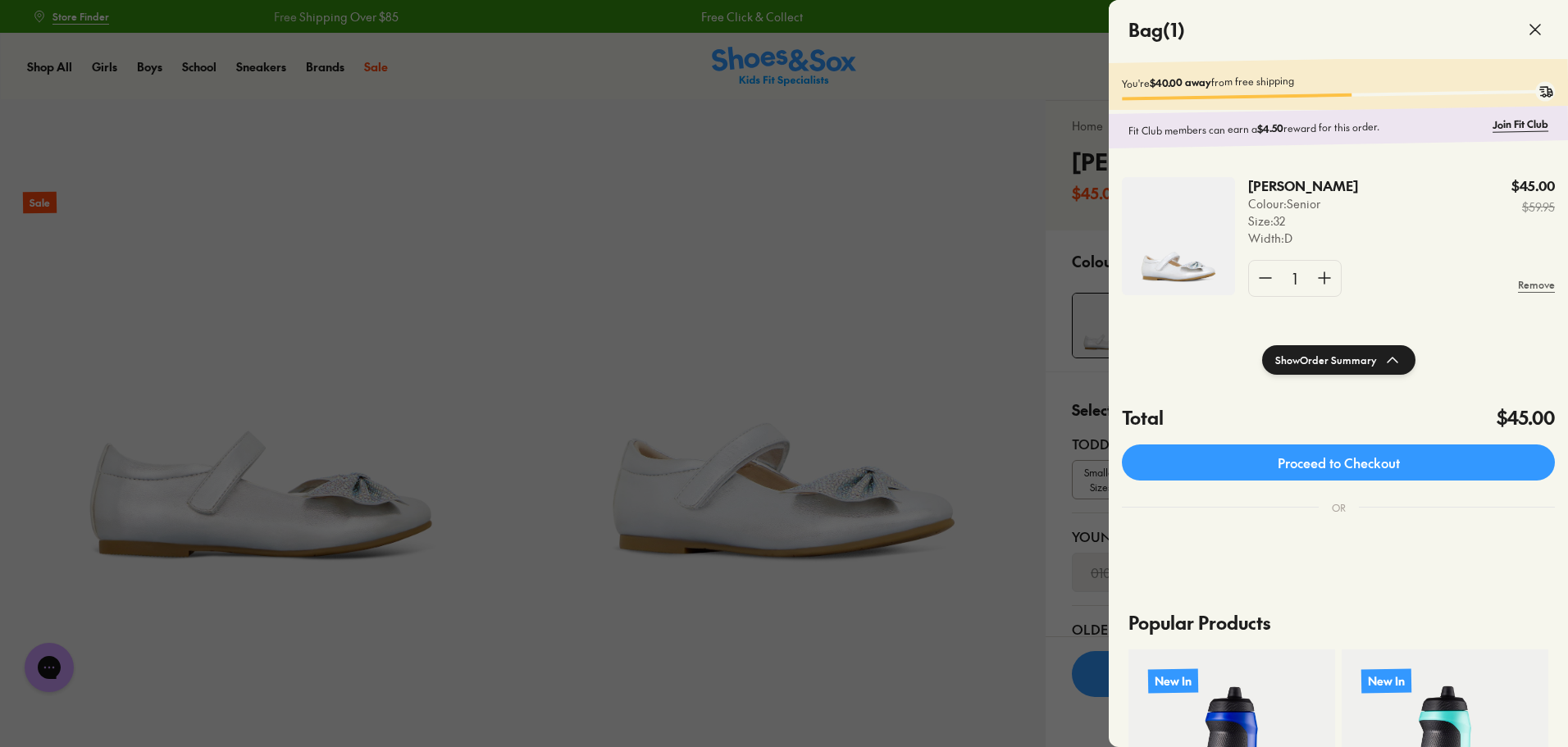
drag, startPoint x: 1536, startPoint y: 27, endPoint x: 1490, endPoint y: 1, distance: 52.8
click at [1535, 27] on icon at bounding box center [1535, 29] width 19 height 19
